Goal: Information Seeking & Learning: Learn about a topic

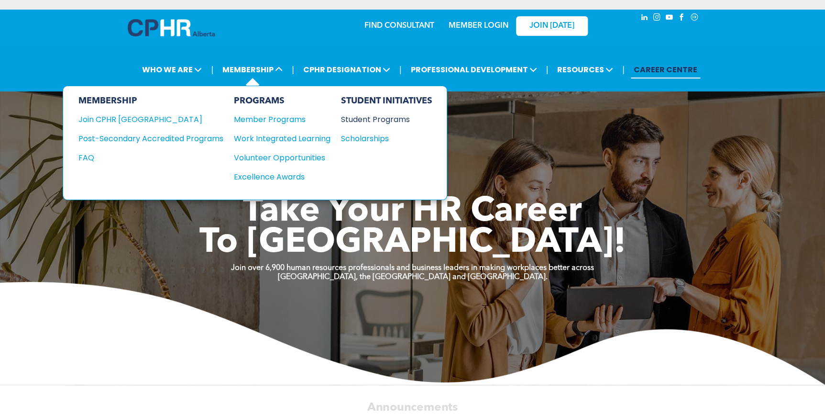
click at [364, 119] on div "Student Programs" at bounding box center [382, 119] width 82 height 12
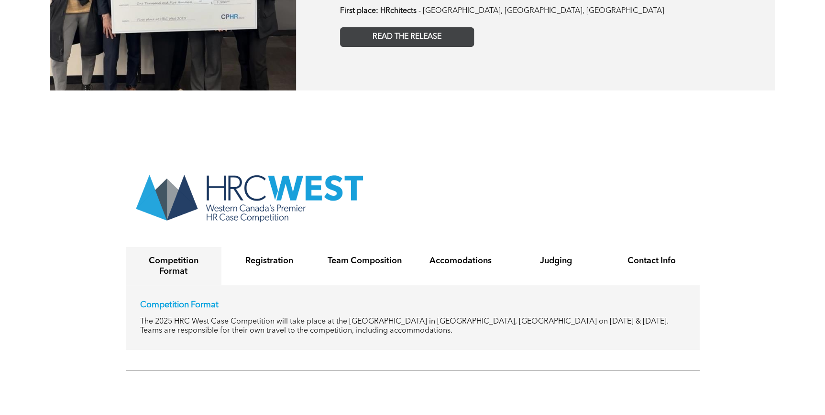
scroll to position [1783, 0]
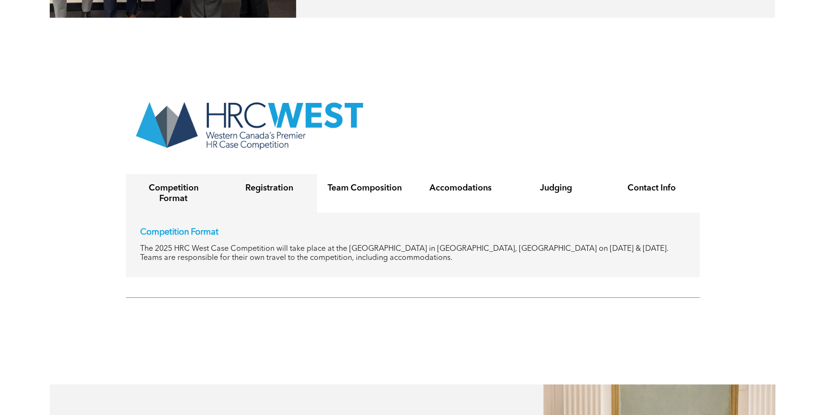
click at [283, 183] on h4 "Registration" at bounding box center [269, 188] width 78 height 11
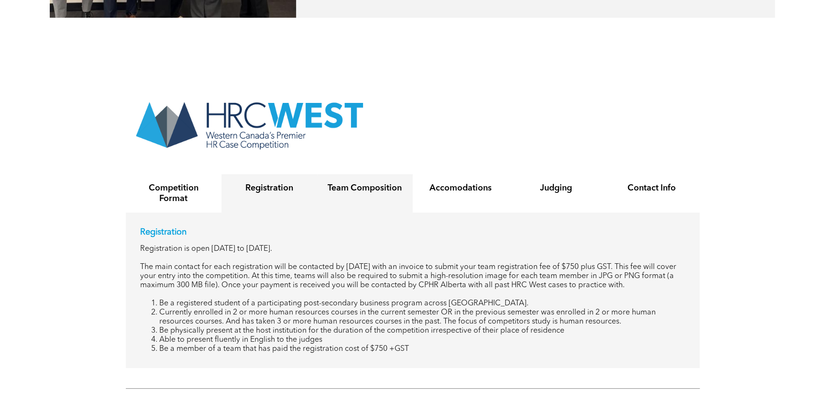
click at [372, 183] on h4 "Team Composition" at bounding box center [365, 188] width 78 height 11
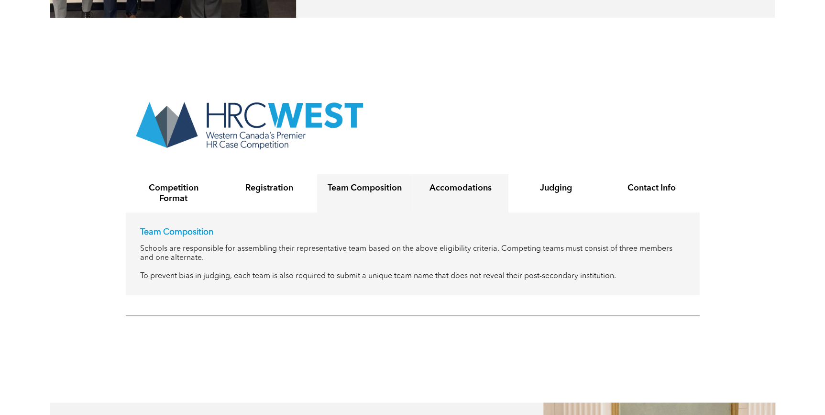
click at [469, 183] on h4 "Accomodations" at bounding box center [460, 188] width 78 height 11
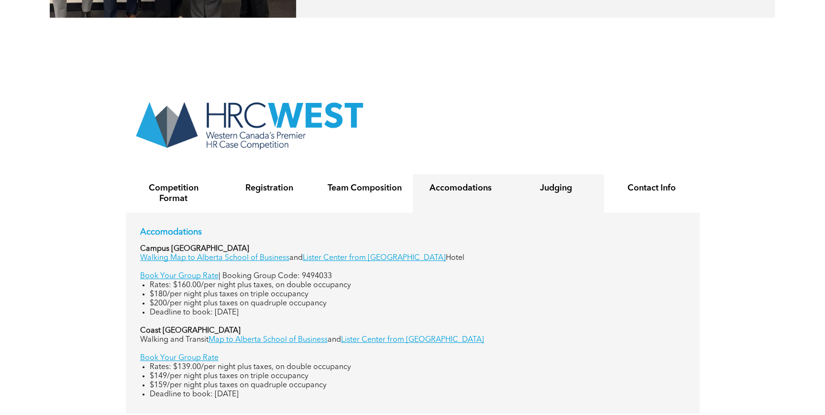
click at [553, 183] on h4 "Judging" at bounding box center [556, 188] width 78 height 11
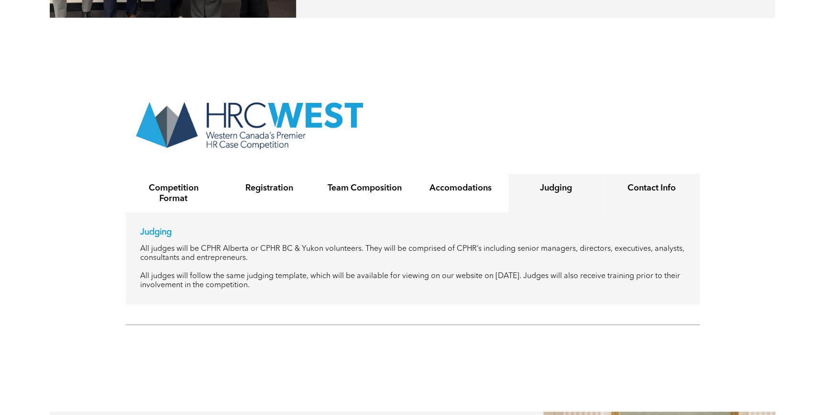
click at [638, 183] on h4 "Contact Info" at bounding box center [652, 188] width 78 height 11
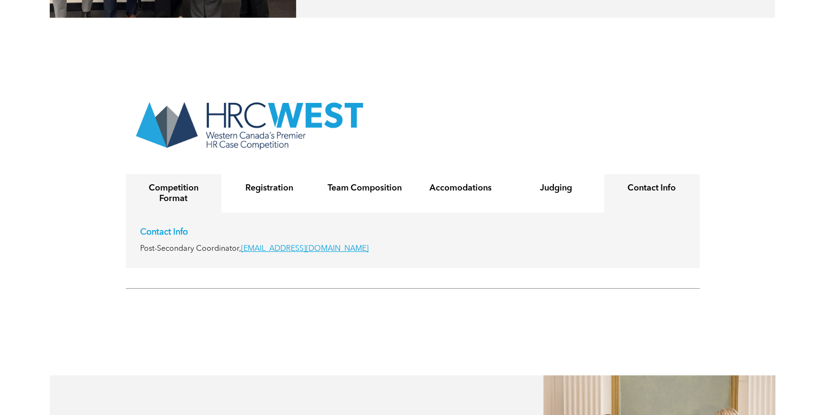
click at [179, 187] on h4 "Competition Format" at bounding box center [173, 193] width 78 height 21
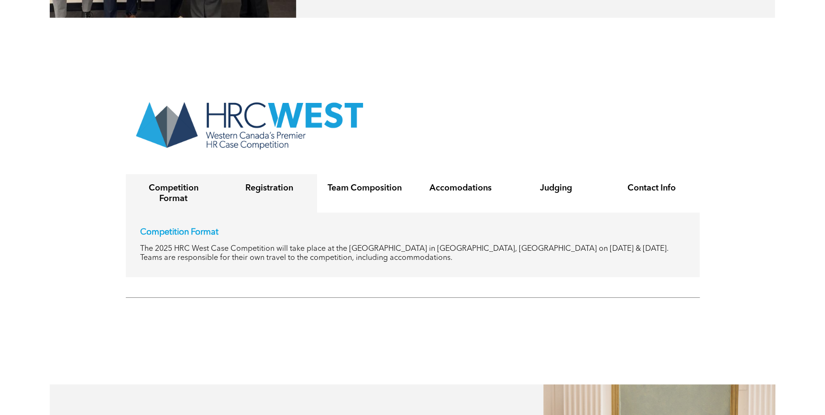
click at [252, 174] on div "Registration" at bounding box center [270, 193] width 96 height 38
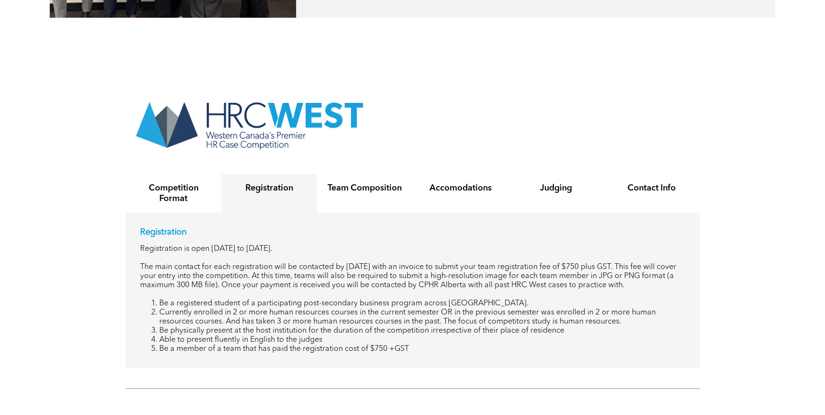
click at [338, 308] on li "Currently enrolled in 2 or more human resources courses in the current semester…" at bounding box center [422, 317] width 526 height 18
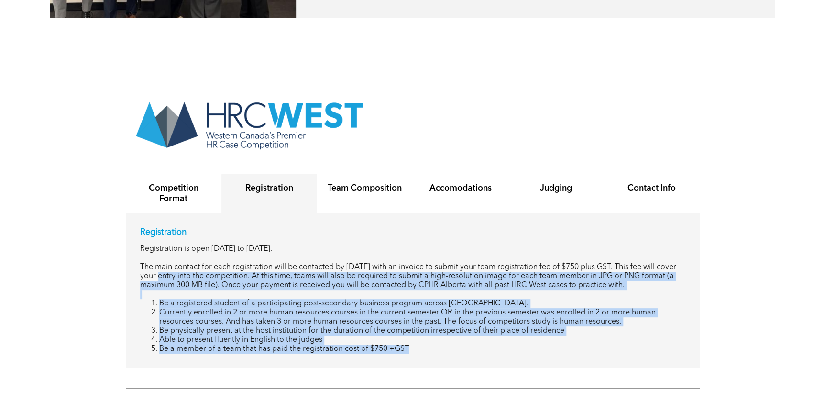
drag, startPoint x: 164, startPoint y: 257, endPoint x: 565, endPoint y: 333, distance: 407.7
click at [565, 333] on div "Registration Registration is open [DATE] to [DATE]. The main contact for each r…" at bounding box center [412, 290] width 545 height 127
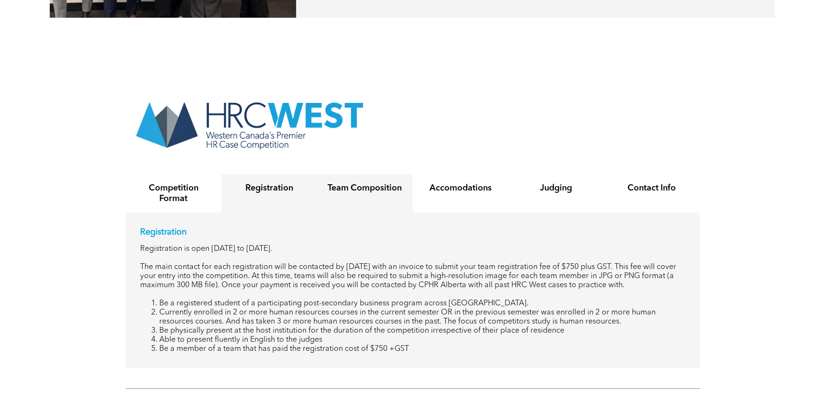
click at [388, 183] on h4 "Team Composition" at bounding box center [365, 188] width 78 height 11
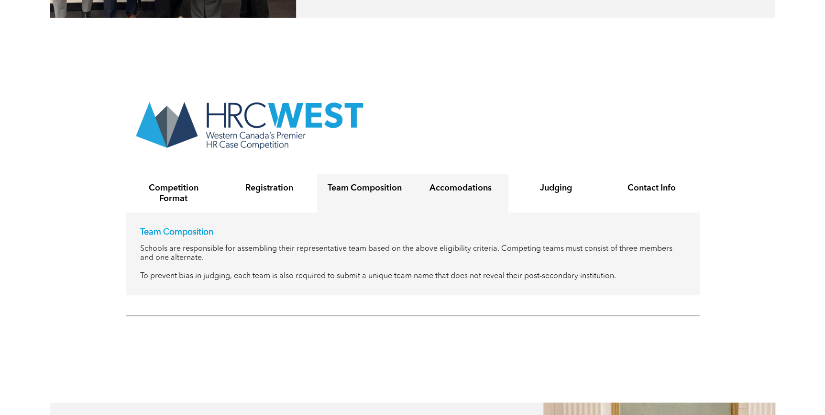
click at [434, 183] on h4 "Accomodations" at bounding box center [460, 188] width 78 height 11
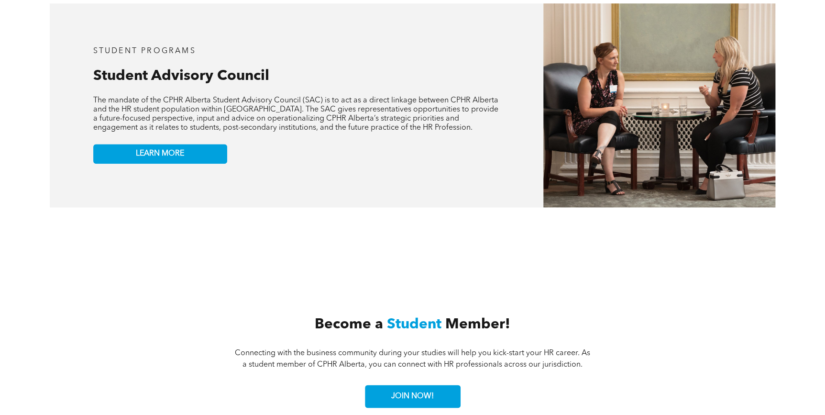
scroll to position [2305, 0]
